Goal: Information Seeking & Learning: Learn about a topic

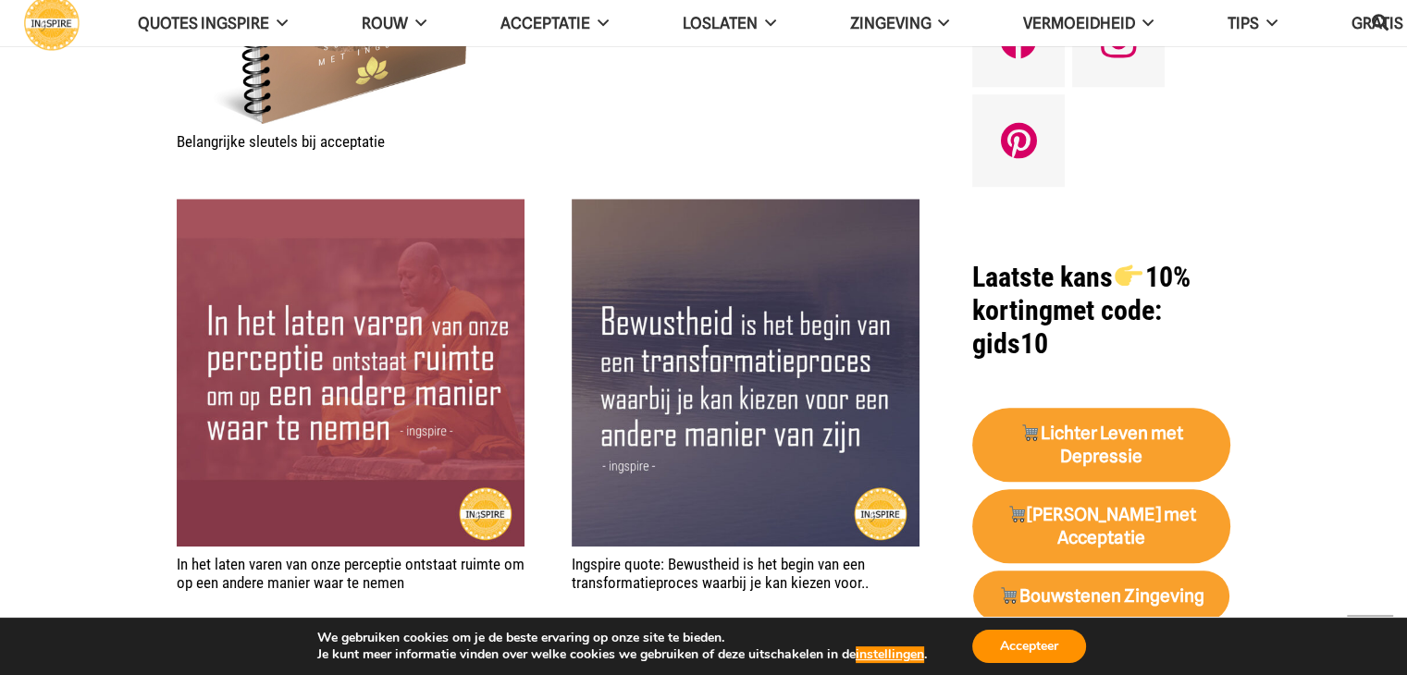
scroll to position [1575, 0]
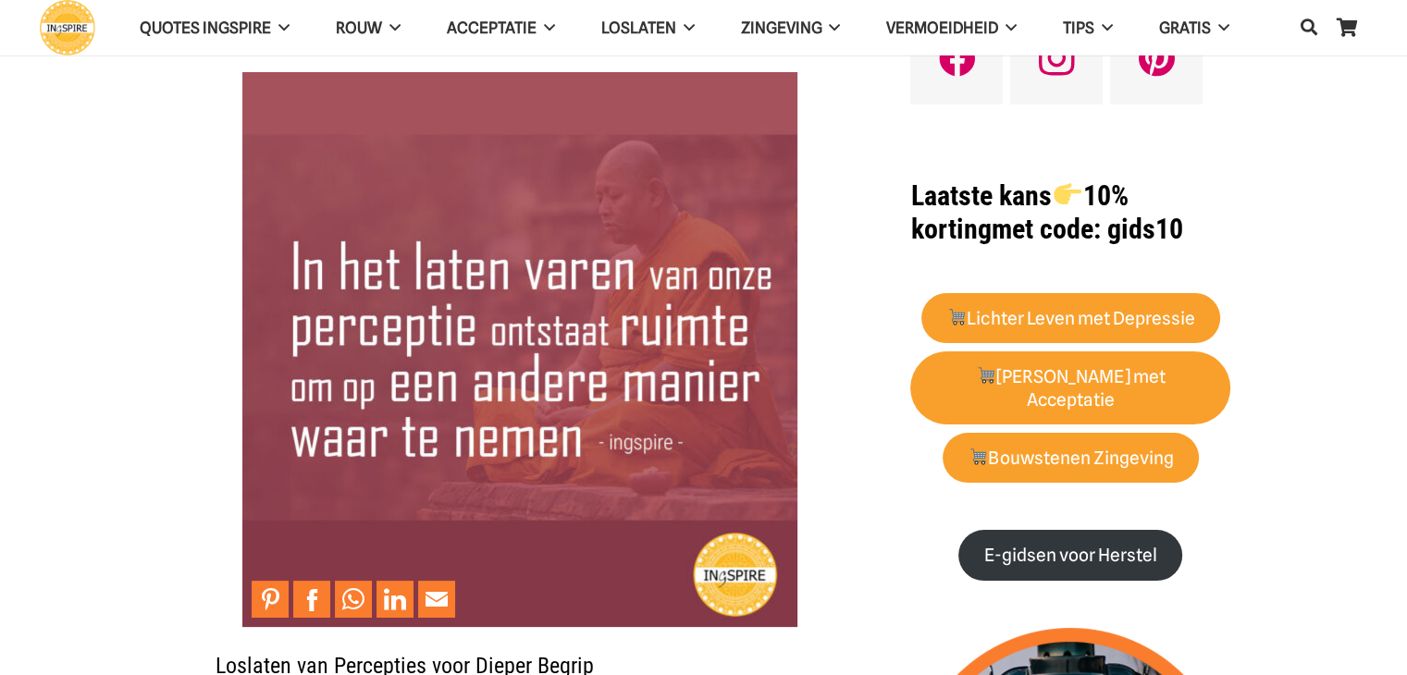
scroll to position [131, 0]
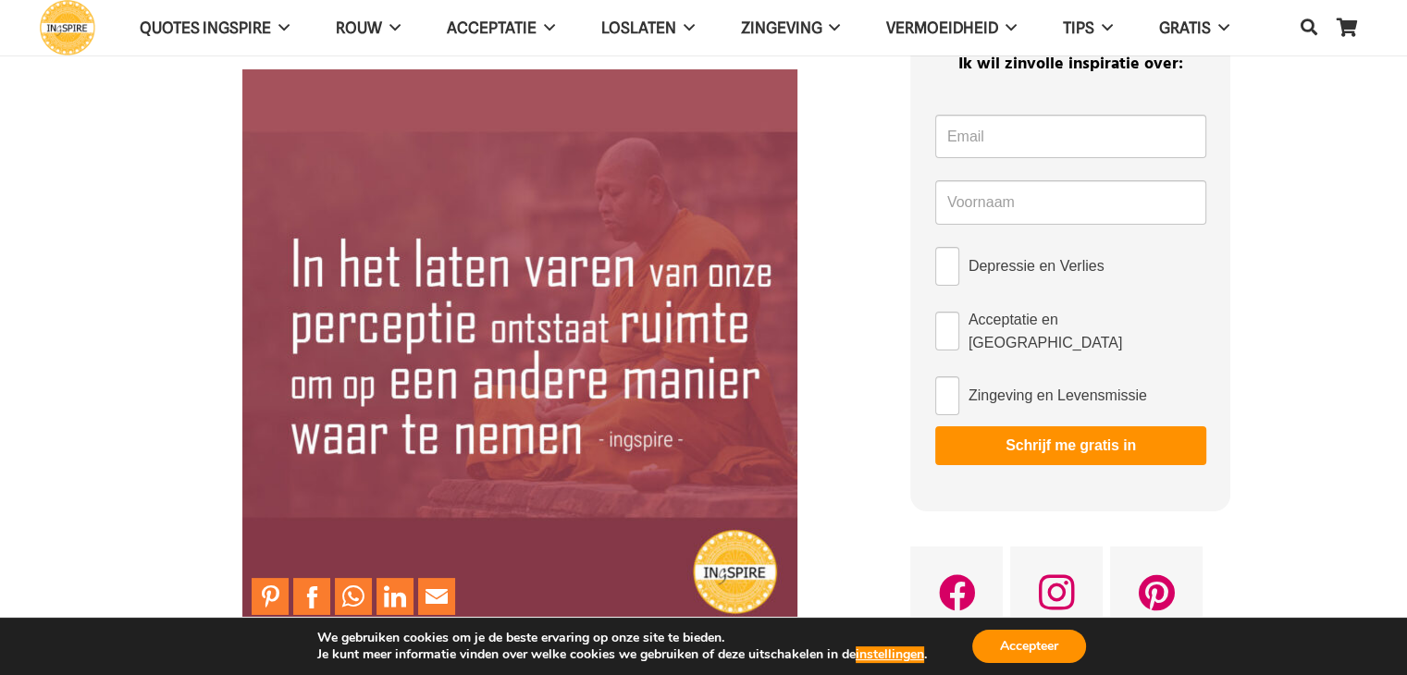
click at [544, 417] on img at bounding box center [519, 346] width 555 height 555
